Goal: Task Accomplishment & Management: Use online tool/utility

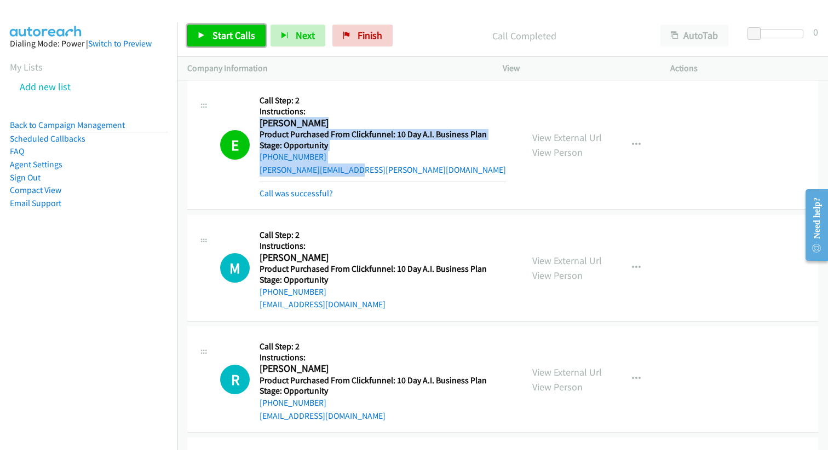
click at [248, 32] on span "Start Calls" at bounding box center [233, 35] width 43 height 13
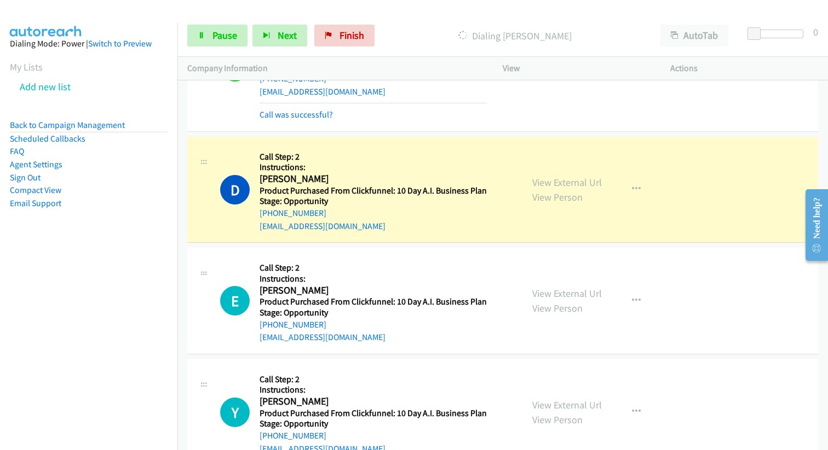
scroll to position [66495, 0]
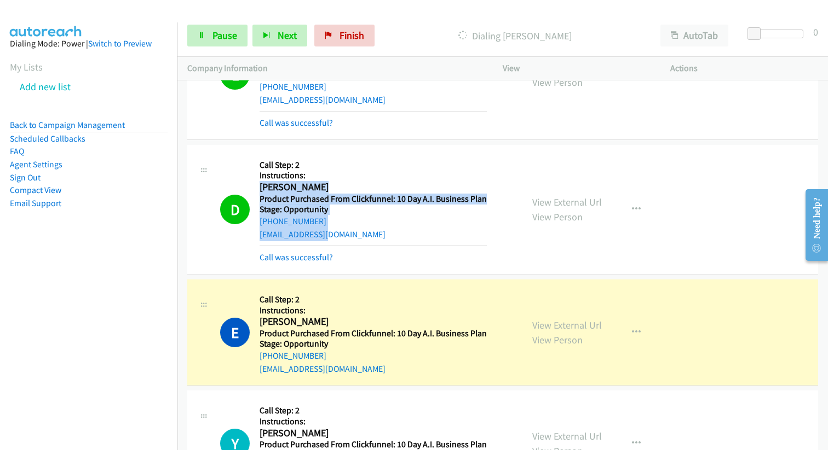
drag, startPoint x: 260, startPoint y: 159, endPoint x: 350, endPoint y: 209, distance: 102.9
click at [350, 209] on div "Callback Scheduled Call Step: 2 Instructions: [PERSON_NAME] America/New_York Pr…" at bounding box center [372, 209] width 227 height 109
copy div "[PERSON_NAME] America/New_York Product Purchased From Clickfunnel: 10 Day A.I. …"
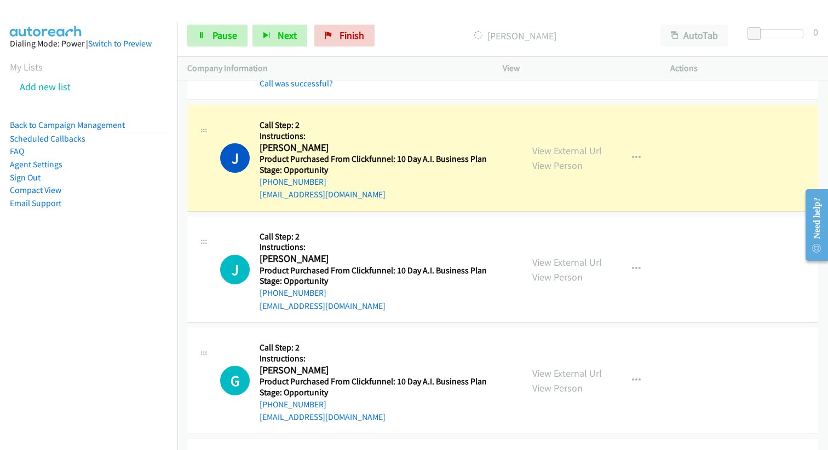
scroll to position [68153, 0]
click at [221, 37] on span "Pause" at bounding box center [224, 35] width 25 height 13
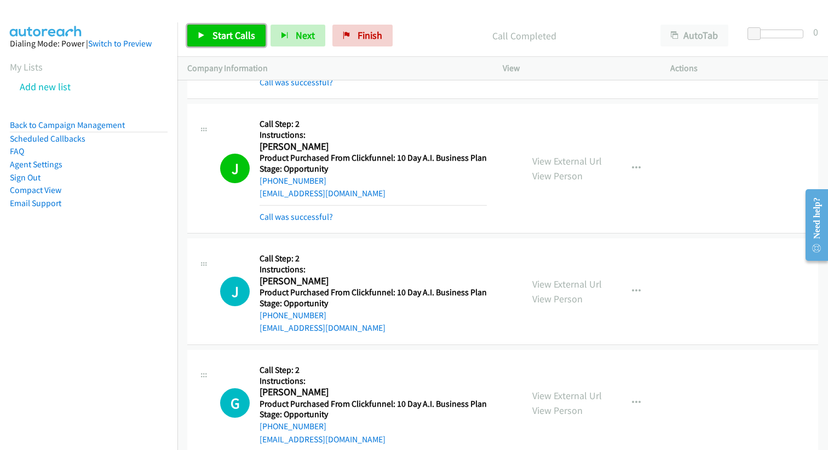
click at [225, 30] on span "Start Calls" at bounding box center [233, 35] width 43 height 13
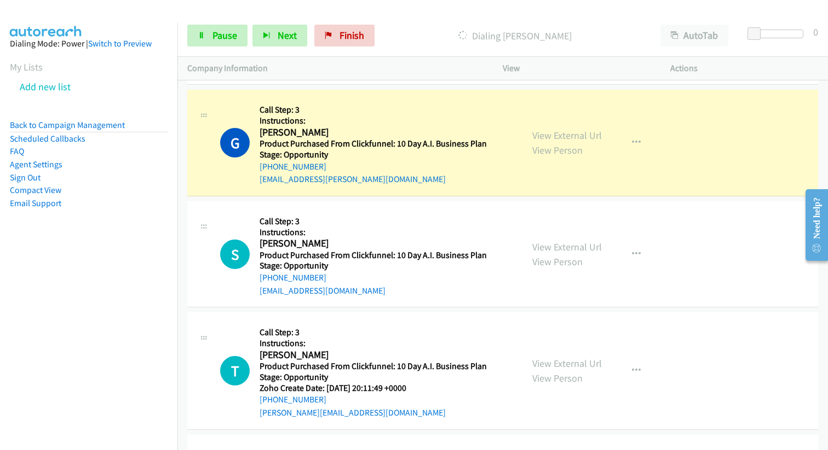
scroll to position [71539, 0]
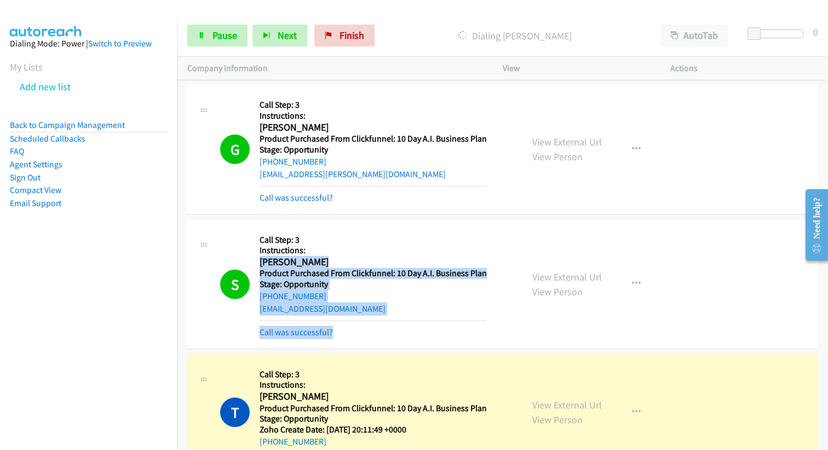
drag, startPoint x: 260, startPoint y: 235, endPoint x: 347, endPoint y: 308, distance: 113.8
click at [347, 308] on div "Callback Scheduled Call Step: 3 Instructions: [PERSON_NAME] America/Los_Angeles…" at bounding box center [372, 284] width 227 height 109
click at [387, 303] on div "[EMAIL_ADDRESS][DOMAIN_NAME]" at bounding box center [372, 309] width 227 height 13
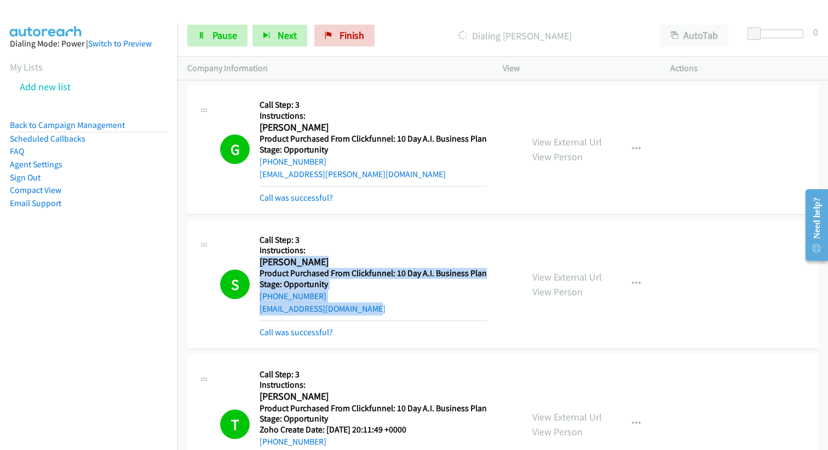
drag, startPoint x: 259, startPoint y: 233, endPoint x: 402, endPoint y: 286, distance: 152.2
click at [402, 286] on div "Callback Scheduled Call Step: 3 Instructions: [PERSON_NAME] America/Los_Angeles…" at bounding box center [372, 284] width 227 height 109
copy div "[PERSON_NAME] America/Los_Angeles Product Purchased From Clickfunnel: 10 Day A.…"
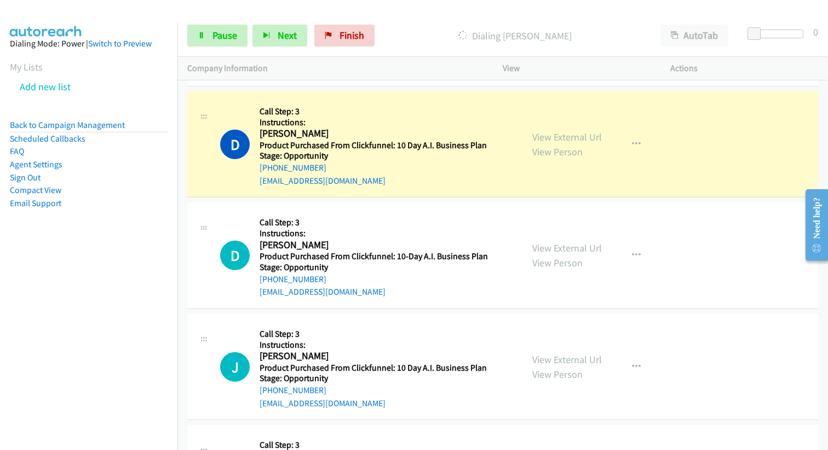
scroll to position [74543, 0]
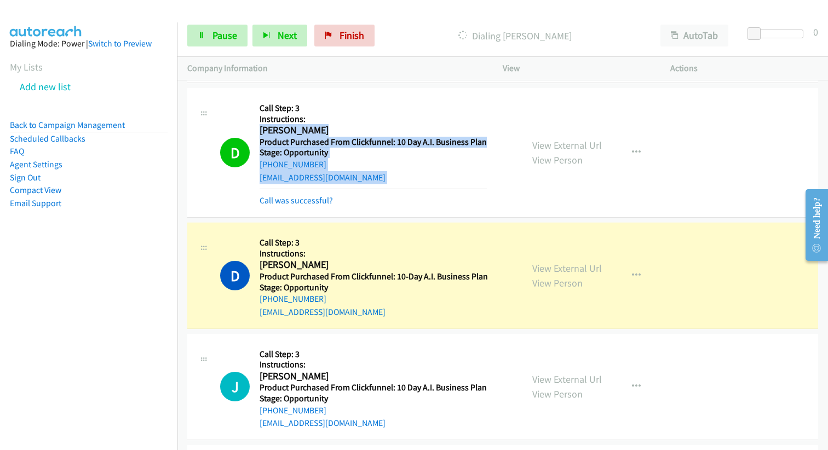
drag, startPoint x: 260, startPoint y: 105, endPoint x: 375, endPoint y: 163, distance: 129.5
click at [378, 163] on div "Callback Scheduled Call Step: 3 Instructions: [PERSON_NAME] America/[GEOGRAPHIC…" at bounding box center [372, 152] width 227 height 109
copy div "[PERSON_NAME] America/[GEOGRAPHIC_DATA] Product Purchased From Clickfunnel: 10 …"
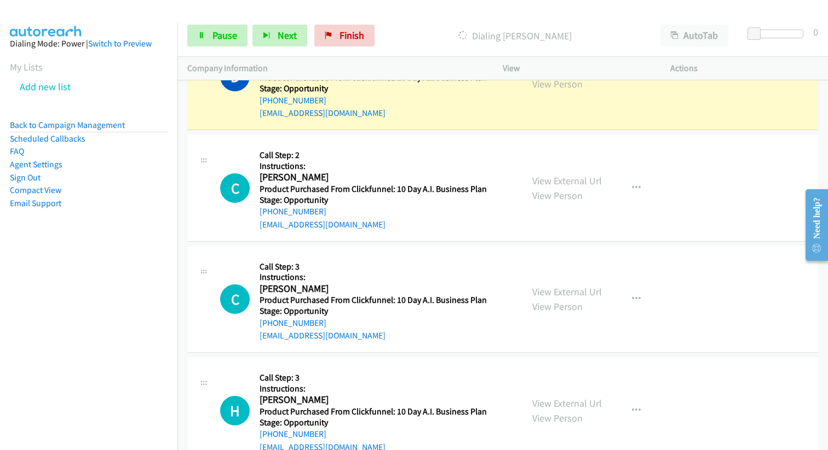
scroll to position [75706, 0]
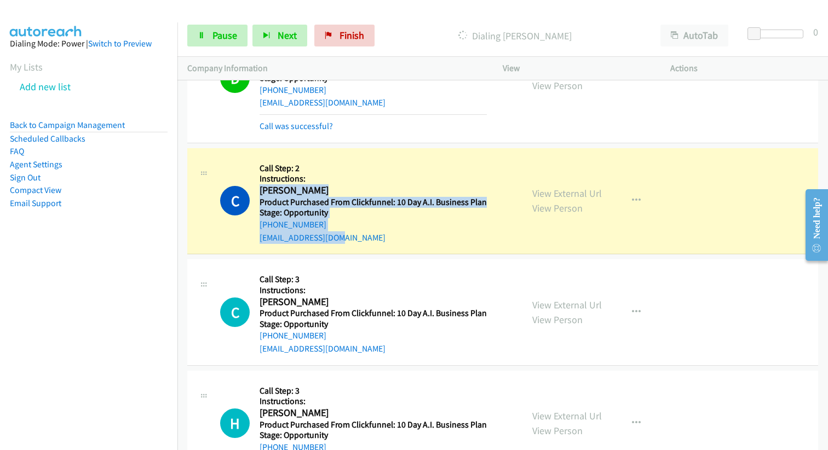
drag, startPoint x: 259, startPoint y: 163, endPoint x: 408, endPoint y: 208, distance: 155.1
click at [408, 208] on div "Callback Scheduled Call Step: 2 Instructions: [PERSON_NAME] America/Los_Angeles…" at bounding box center [372, 201] width 227 height 86
copy div "[PERSON_NAME] America/Los_Angeles Product Purchased From Clickfunnel: 10 Day A.…"
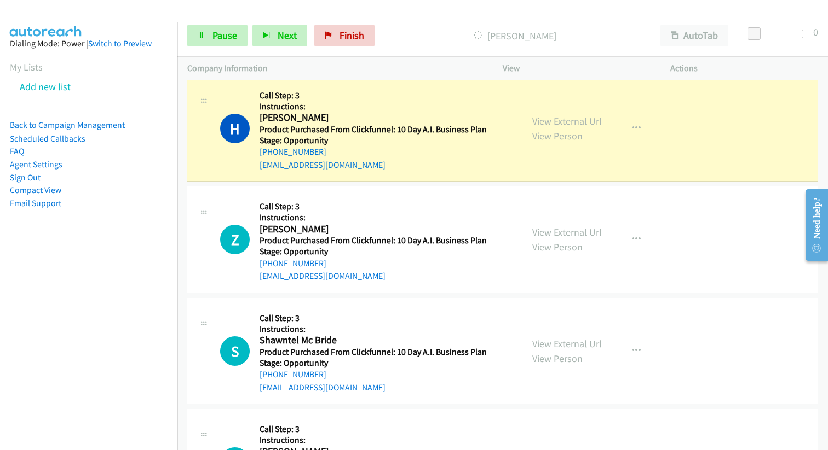
scroll to position [76054, 0]
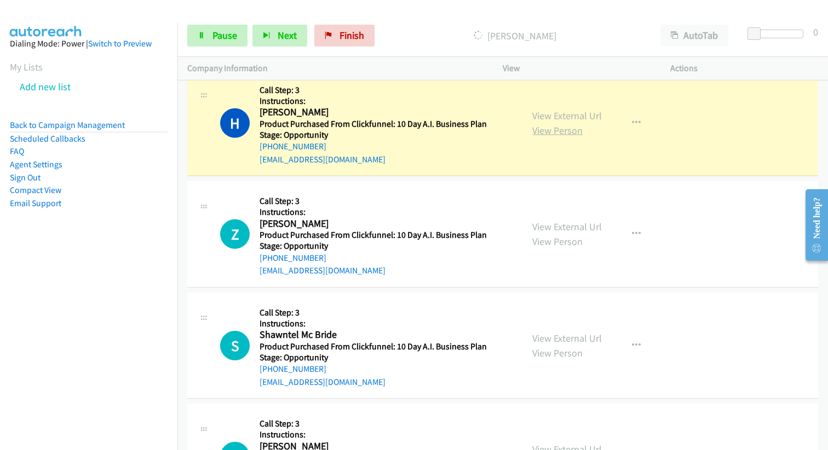
click at [563, 124] on link "View Person" at bounding box center [557, 130] width 50 height 13
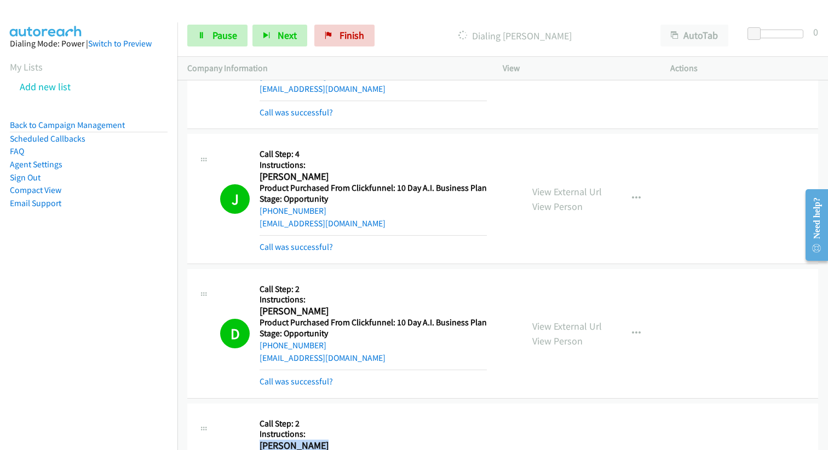
scroll to position [75448, 0]
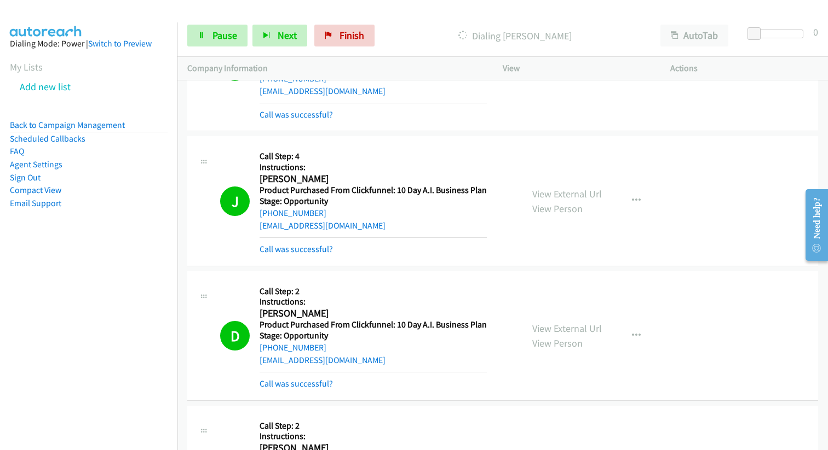
click at [258, 289] on div "D Callback Scheduled Call Step: 2 Instructions: [PERSON_NAME] America/New_York …" at bounding box center [366, 335] width 292 height 109
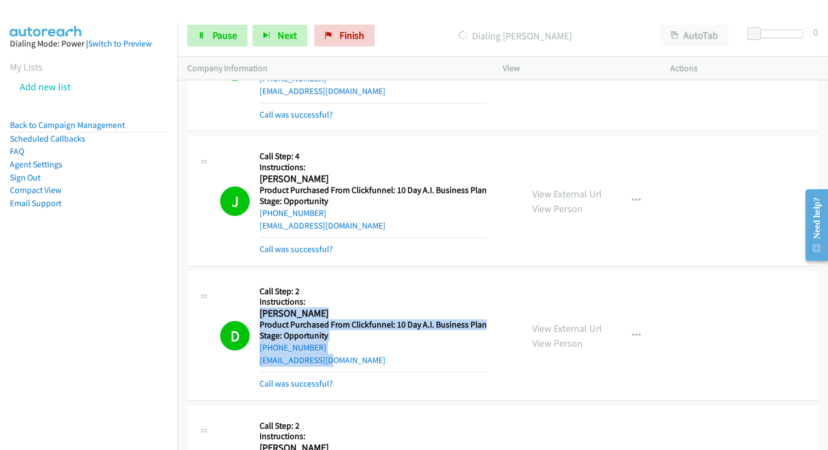
drag, startPoint x: 261, startPoint y: 287, endPoint x: 352, endPoint y: 337, distance: 104.1
click at [354, 338] on div "Callback Scheduled Call Step: 2 Instructions: [PERSON_NAME] America/New_York Pr…" at bounding box center [372, 335] width 227 height 109
copy div "[PERSON_NAME] America/New_York Product Purchased From Clickfunnel: 10 Day A.I. …"
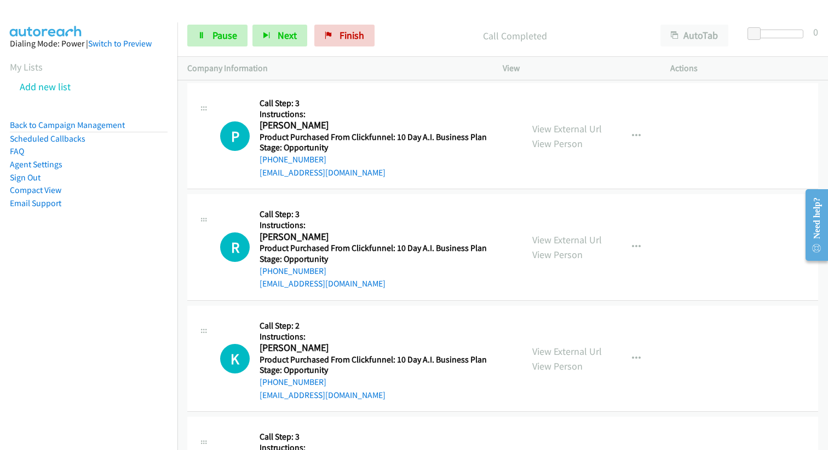
scroll to position [77408, 0]
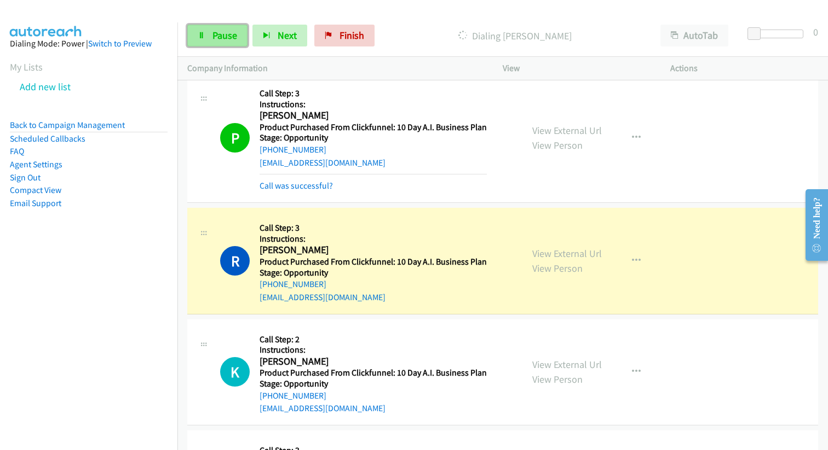
click at [219, 32] on span "Pause" at bounding box center [224, 35] width 25 height 13
